Goal: Task Accomplishment & Management: Manage account settings

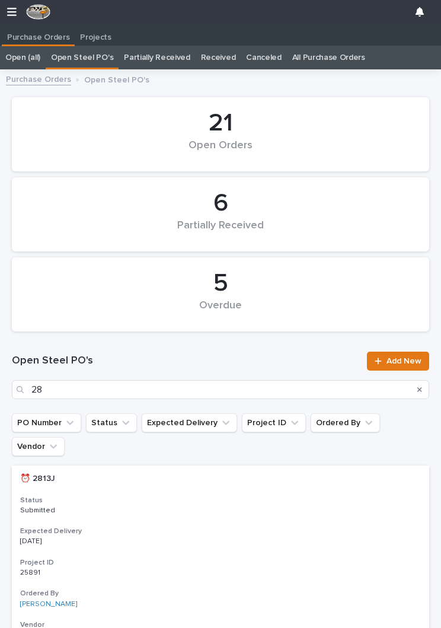
scroll to position [0, 5]
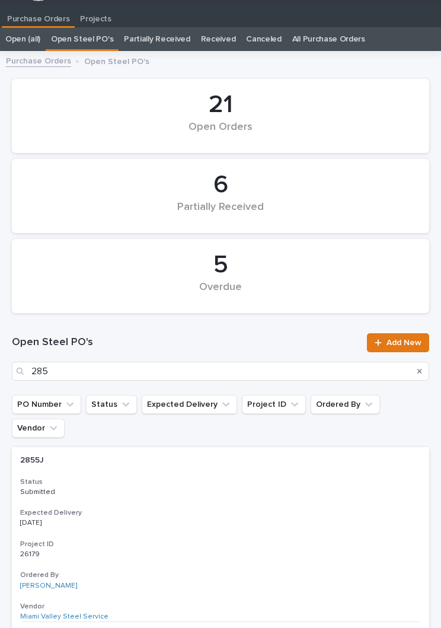
type input "2858"
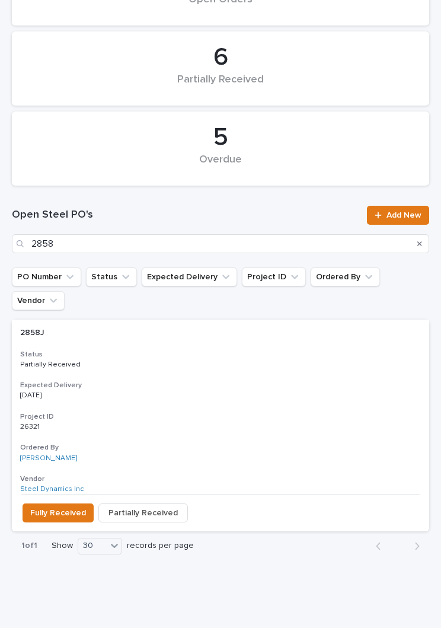
scroll to position [145, 0]
click at [230, 348] on div "2858J 2858J Status Partially Received Expected Delivery [DATE] Project ID 26321…" at bounding box center [220, 407] width 417 height 174
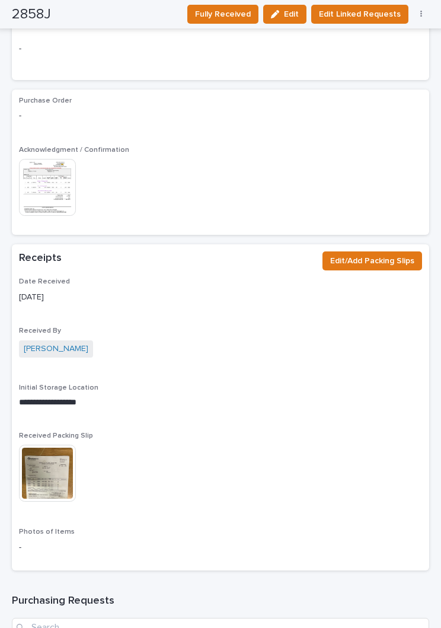
scroll to position [1108, 0]
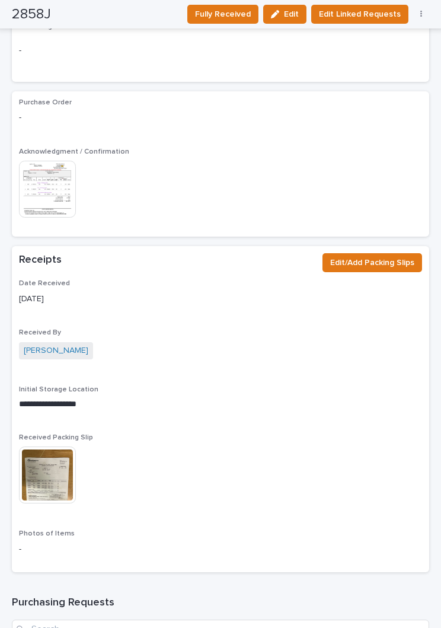
click at [386, 256] on span "Edit/Add Packing Slips" at bounding box center [372, 263] width 84 height 14
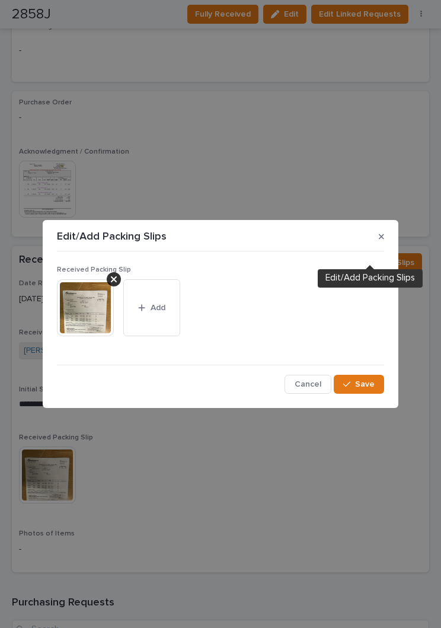
click at [158, 307] on span "Add" at bounding box center [158, 307] width 15 height 11
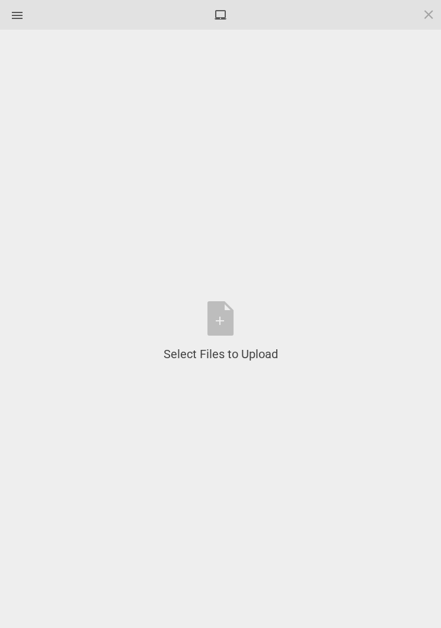
click at [229, 314] on div "Select Files to Upload or Drag and Drop, Copy and Paste Files" at bounding box center [221, 331] width 114 height 61
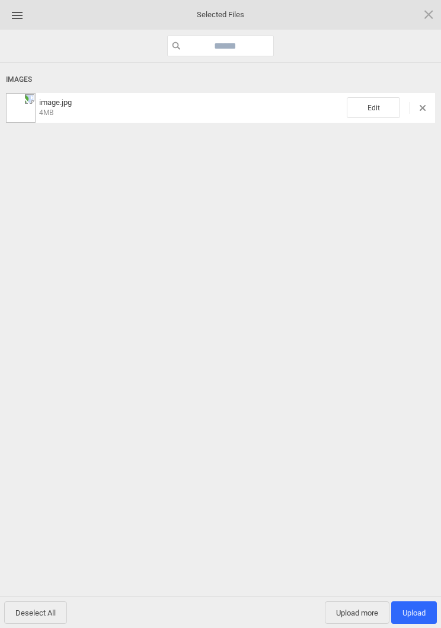
click at [372, 110] on span "Edit" at bounding box center [373, 107] width 53 height 21
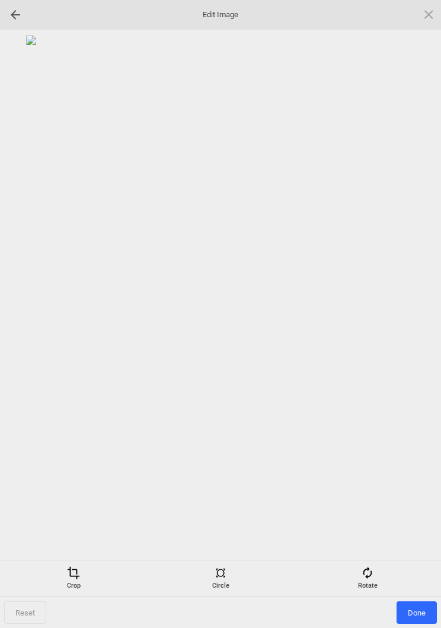
click at [363, 579] on span at bounding box center [367, 572] width 13 height 13
click at [413, 295] on div at bounding box center [220, 295] width 429 height 518
click at [428, 308] on div at bounding box center [415, 314] width 30 height 30
click at [430, 310] on div at bounding box center [220, 295] width 429 height 518
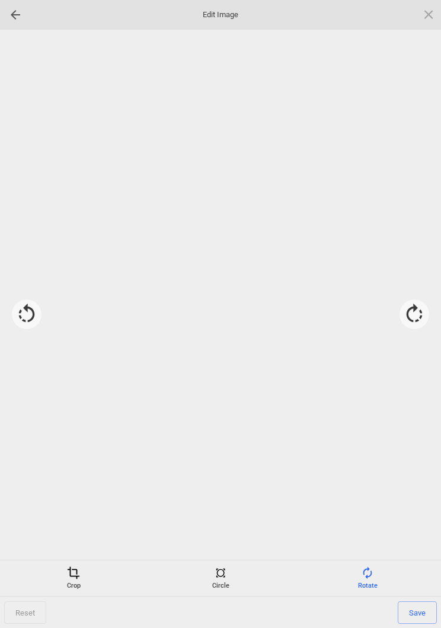
click at [428, 309] on div at bounding box center [415, 314] width 30 height 30
click at [417, 315] on div at bounding box center [415, 314] width 30 height 30
click at [409, 310] on div at bounding box center [415, 314] width 30 height 30
click at [418, 613] on span "Save" at bounding box center [417, 612] width 39 height 23
click at [422, 614] on span "Done" at bounding box center [417, 612] width 40 height 23
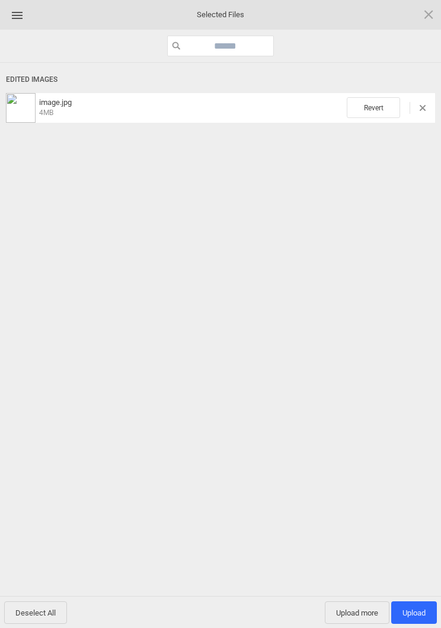
click at [415, 603] on span "Upload 1" at bounding box center [414, 612] width 46 height 23
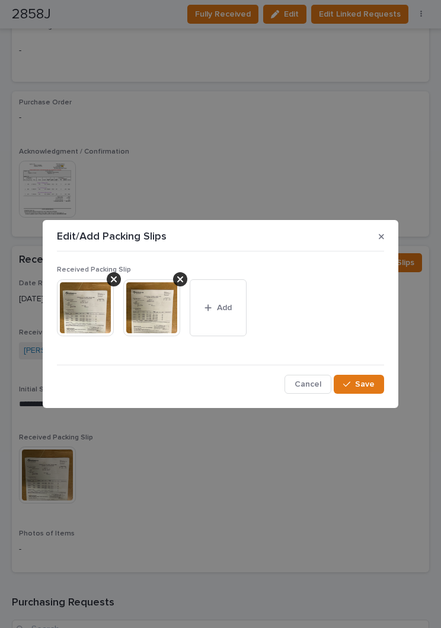
click at [371, 393] on button "Save" at bounding box center [359, 384] width 50 height 19
